Goal: Information Seeking & Learning: Learn about a topic

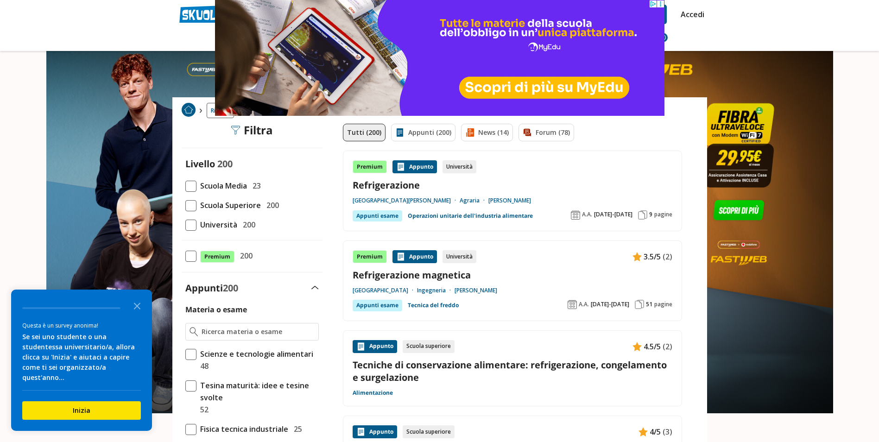
drag, startPoint x: 403, startPoint y: 184, endPoint x: 859, endPoint y: 10, distance: 488.7
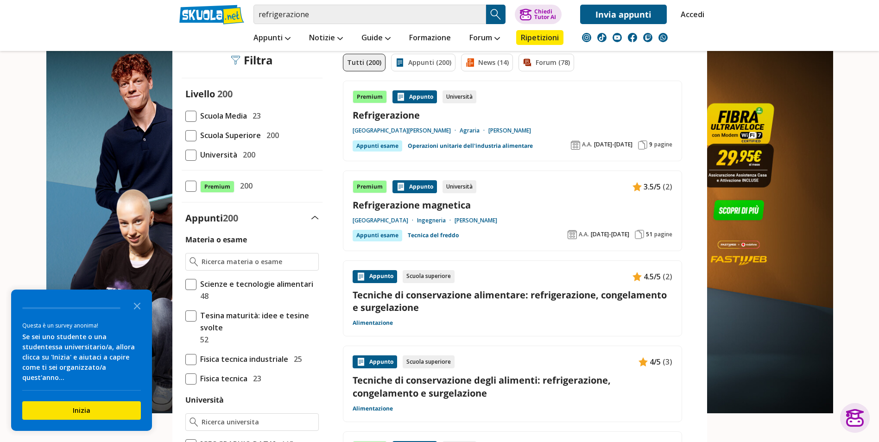
scroll to position [46, 0]
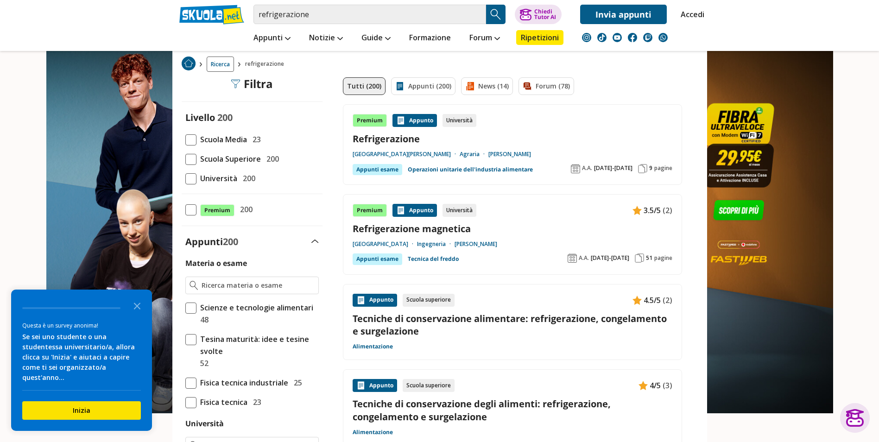
click at [500, 318] on link "Tecniche di conservazione alimentare: refrigerazione, congelamento e surgelazio…" at bounding box center [513, 324] width 320 height 25
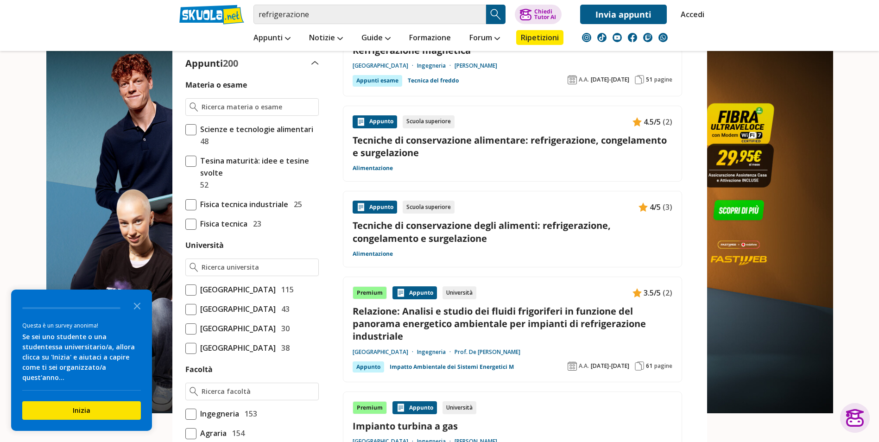
scroll to position [278, 0]
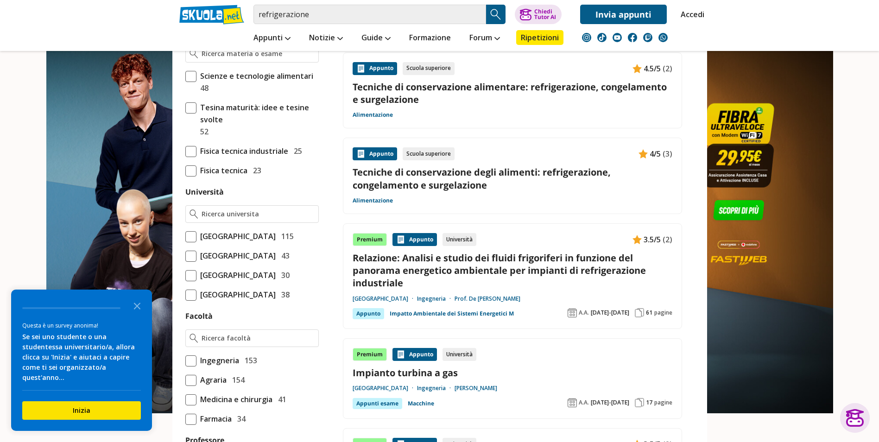
click at [471, 263] on link "Relazione: Analisi e studio dei fluidi frigoriferi in funzione del panorama ene…" at bounding box center [513, 271] width 320 height 38
click at [493, 15] on img "Search Button" at bounding box center [496, 14] width 14 height 14
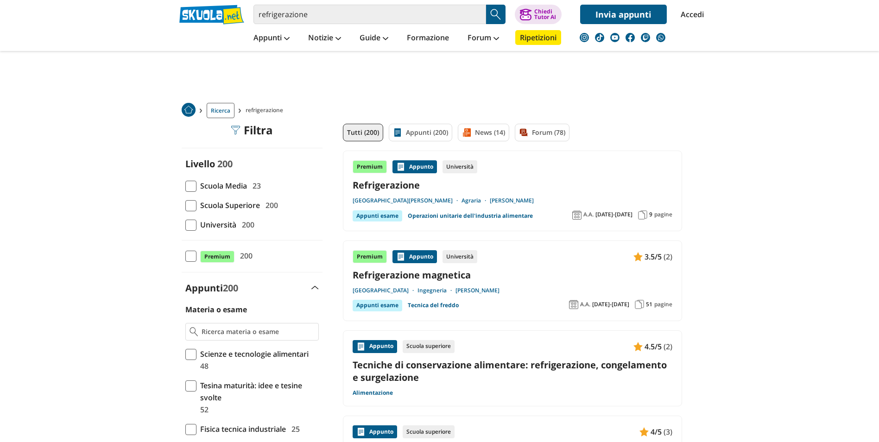
click at [190, 227] on span at bounding box center [190, 225] width 11 height 11
click at [185, 225] on input "Università 200" at bounding box center [185, 225] width 0 height 0
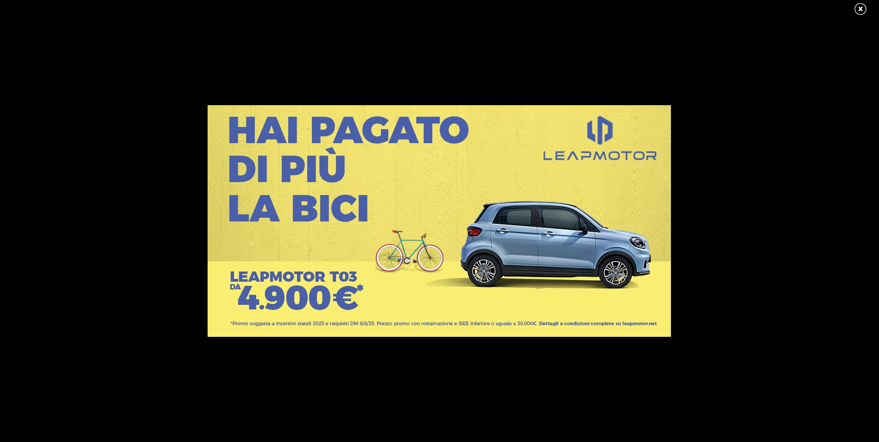
click at [857, 13] on link at bounding box center [864, 9] width 23 height 14
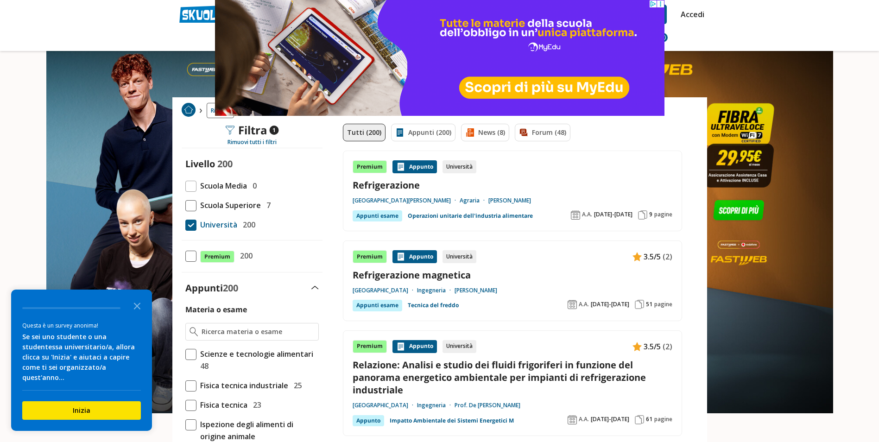
click at [382, 185] on link "Refrigerazione" at bounding box center [513, 185] width 320 height 13
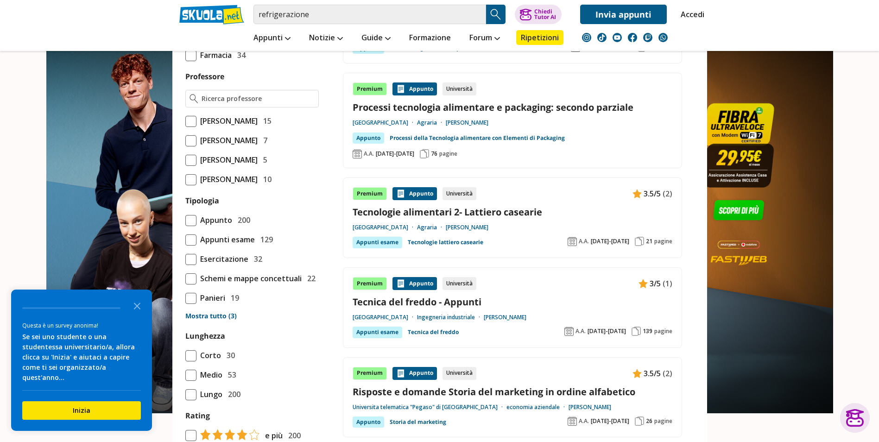
scroll to position [695, 0]
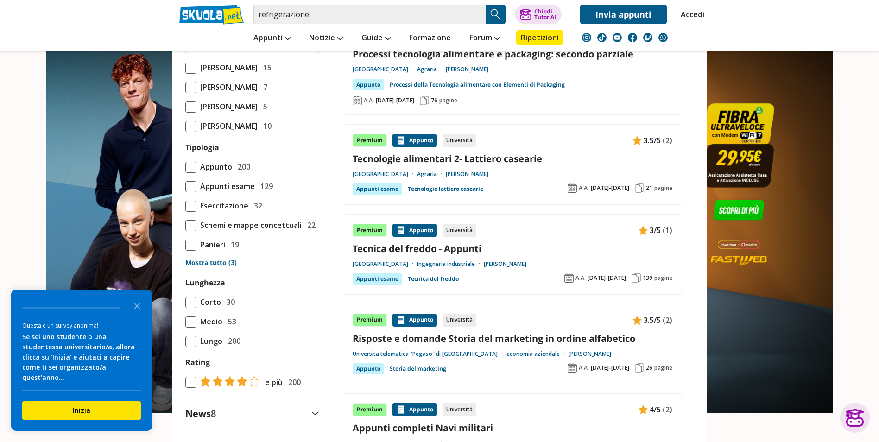
click at [446, 242] on link "Tecnica del freddo - Appunti" at bounding box center [513, 248] width 320 height 13
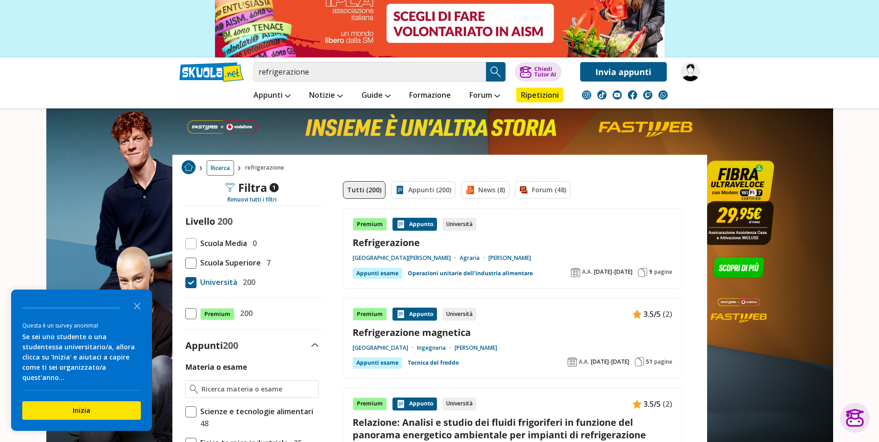
scroll to position [139, 0]
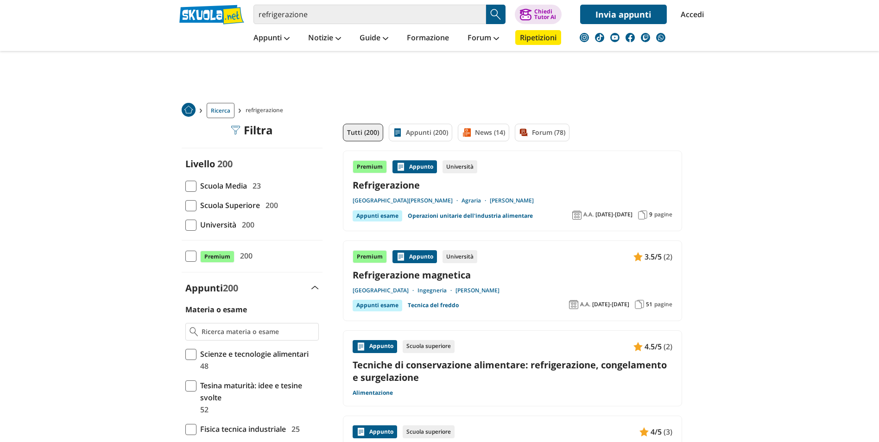
click at [190, 221] on span at bounding box center [190, 225] width 11 height 11
click at [185, 225] on input "Università 200" at bounding box center [185, 225] width 0 height 0
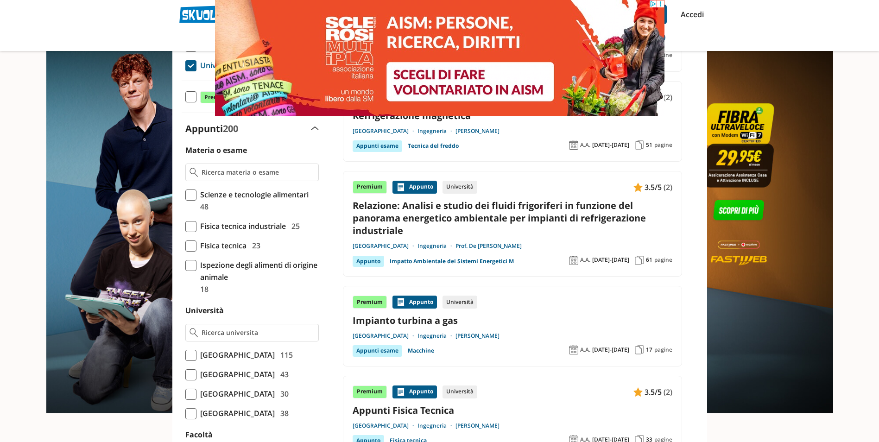
scroll to position [185, 0]
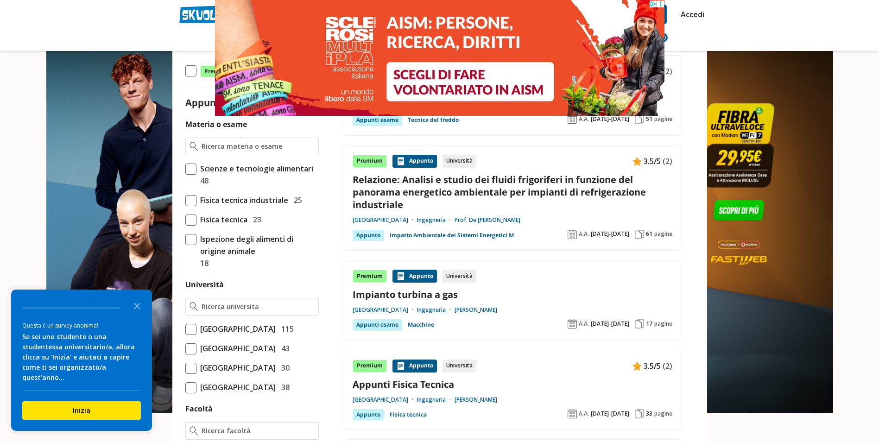
click at [190, 199] on span at bounding box center [190, 200] width 11 height 11
click at [185, 200] on input "Fisica tecnica industriale 25" at bounding box center [185, 200] width 0 height 0
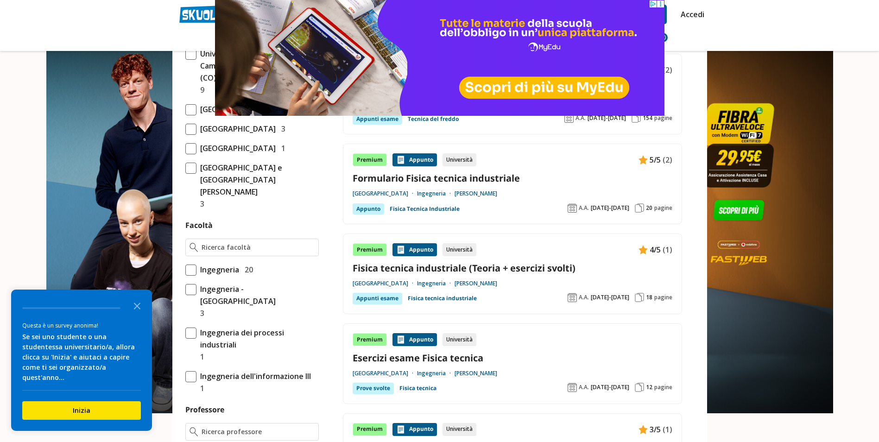
scroll to position [371, 0]
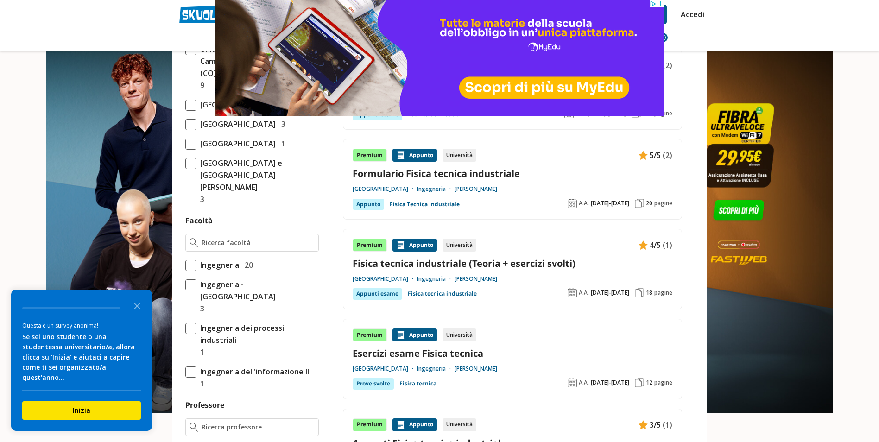
click at [193, 271] on span at bounding box center [190, 265] width 11 height 11
click at [185, 265] on input "Ingegneria 20" at bounding box center [185, 265] width 0 height 0
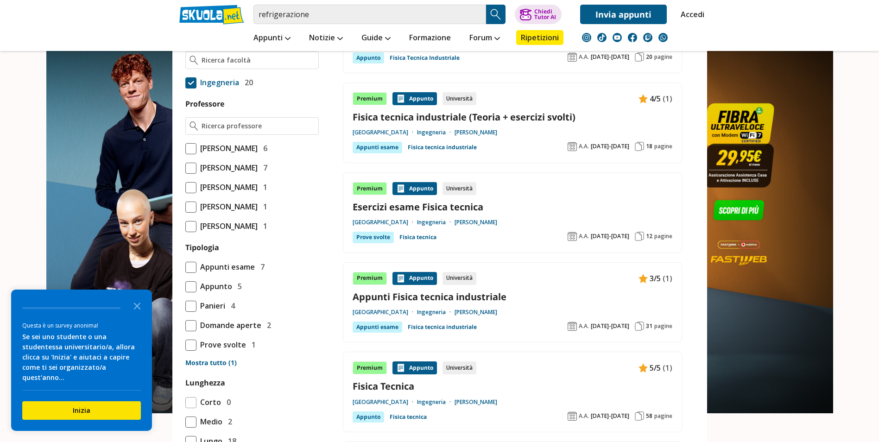
scroll to position [510, 0]
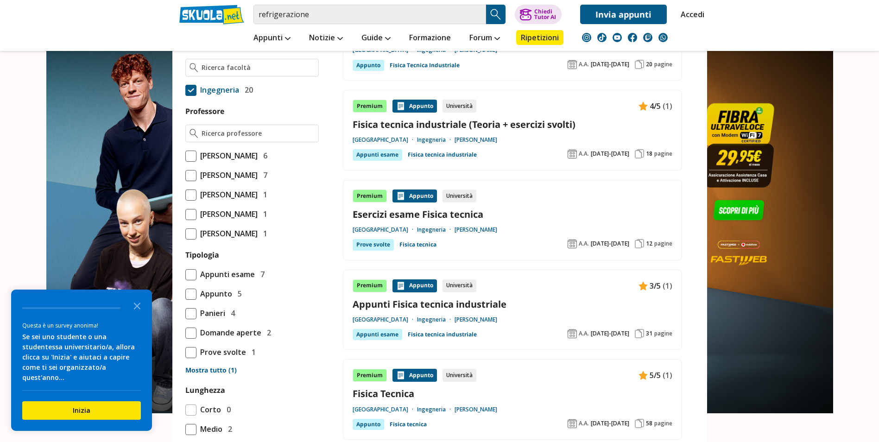
click at [437, 304] on link "Appunti Fisica tecnica industriale" at bounding box center [513, 304] width 320 height 13
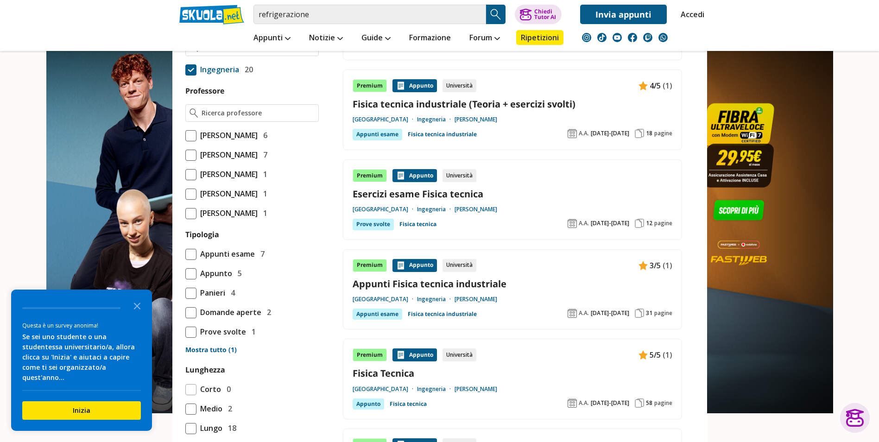
scroll to position [417, 0]
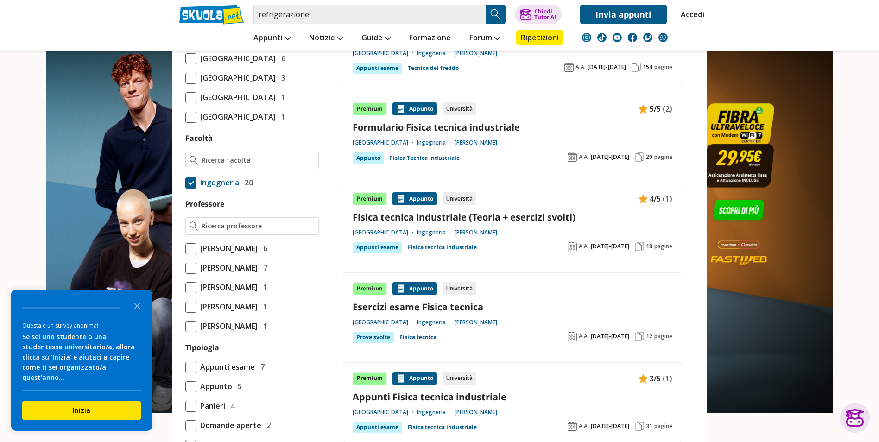
click at [493, 16] on img "Search Button" at bounding box center [496, 14] width 14 height 14
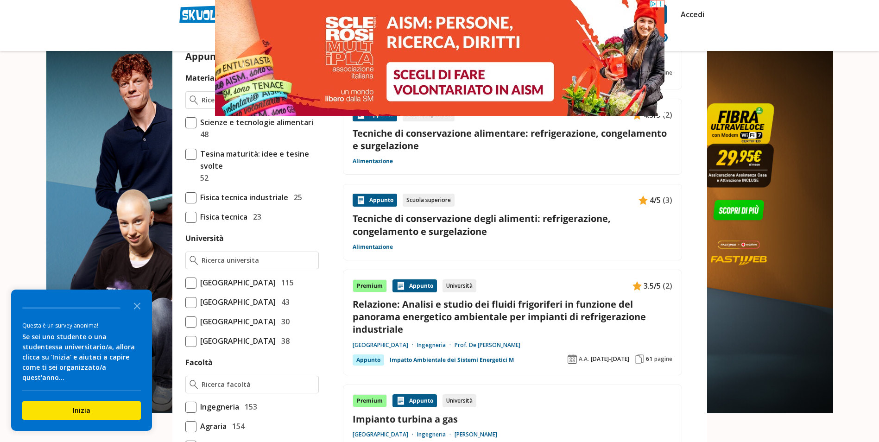
click at [486, 313] on link "Relazione: Analisi e studio dei fluidi frigoriferi in funzione del panorama ene…" at bounding box center [513, 317] width 320 height 38
